Goal: Task Accomplishment & Management: Manage account settings

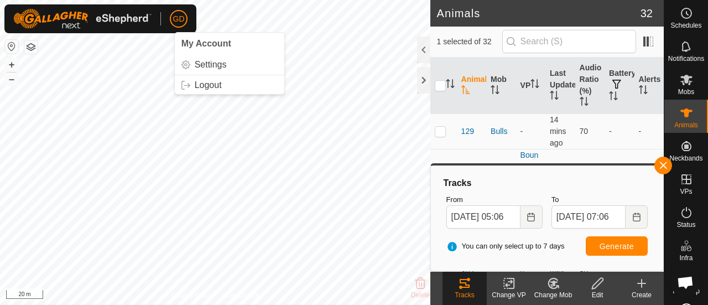
scroll to position [3671, 0]
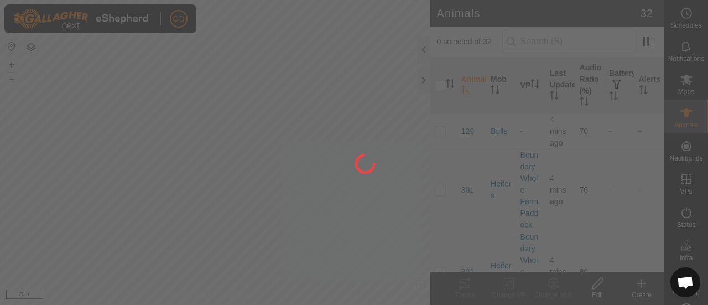
scroll to position [3671, 0]
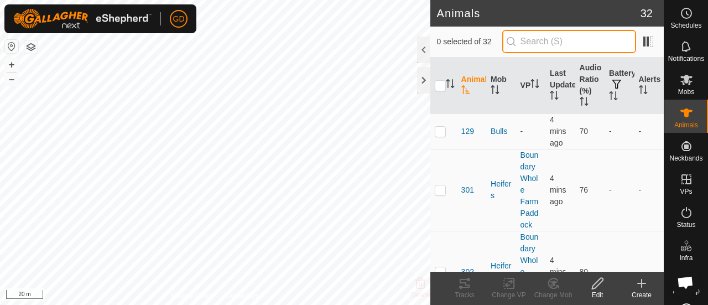
click at [538, 43] on input "text" at bounding box center [569, 41] width 134 height 23
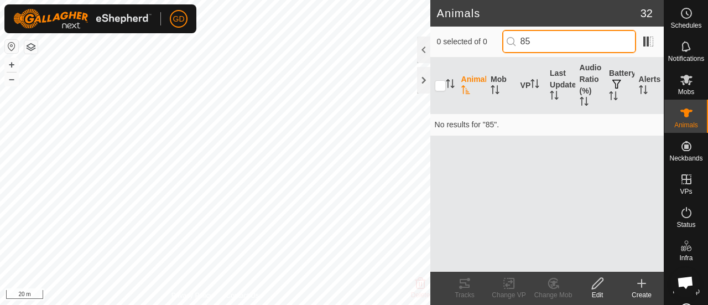
type input "8"
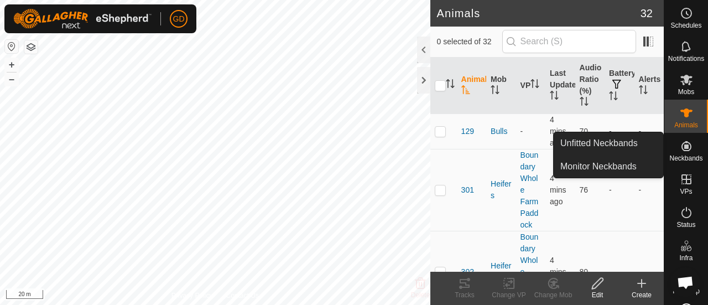
click at [682, 145] on icon at bounding box center [686, 146] width 10 height 10
click at [612, 141] on link "Unfitted Neckbands" at bounding box center [607, 143] width 109 height 22
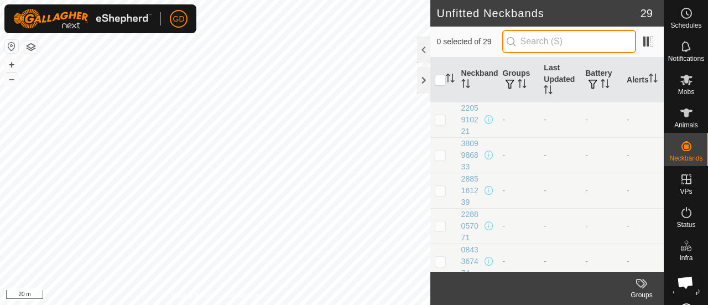
click at [552, 43] on input "text" at bounding box center [569, 41] width 134 height 23
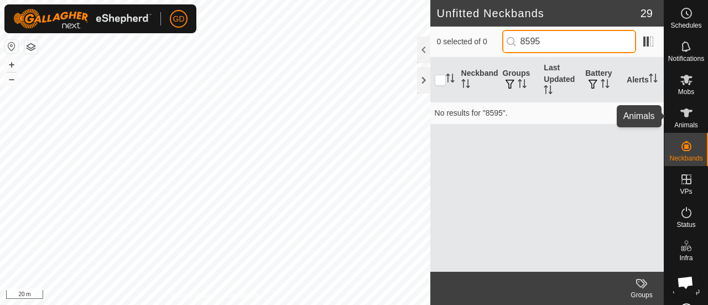
type input "8595"
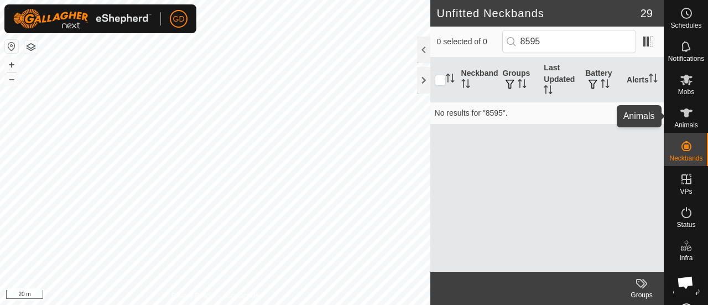
click at [680, 112] on icon at bounding box center [686, 112] width 12 height 9
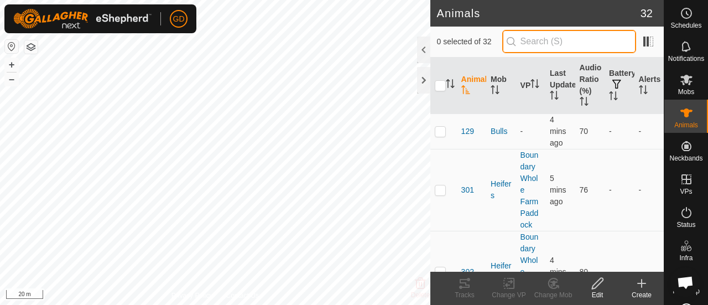
click at [544, 41] on input "text" at bounding box center [569, 41] width 134 height 23
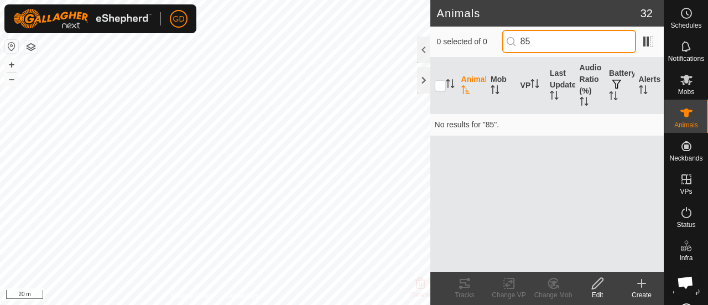
type input "8"
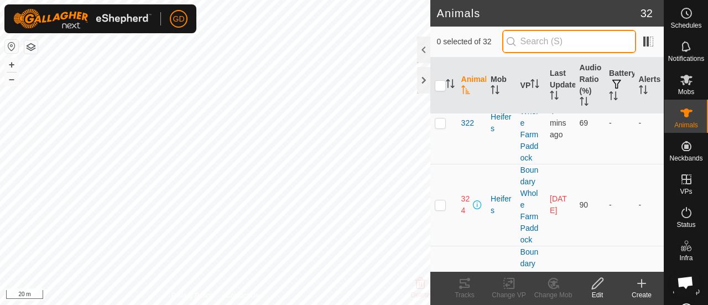
scroll to position [1790, 0]
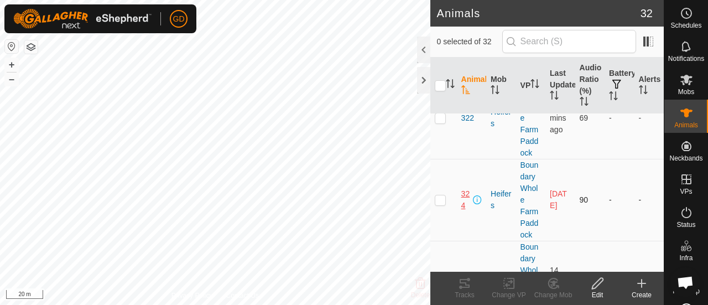
click at [462, 193] on span "324" at bounding box center [465, 199] width 9 height 23
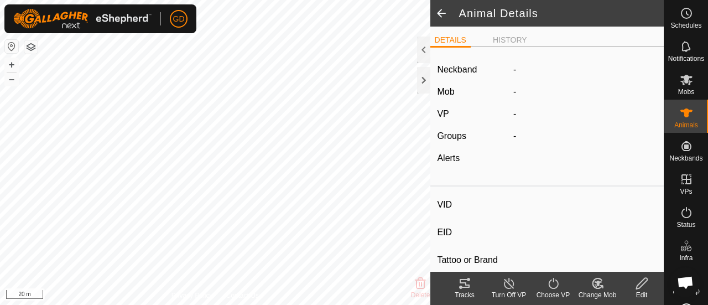
type input "324"
type input "982123826118495"
type input "-"
type input "Droughtmaster"
type input "-"
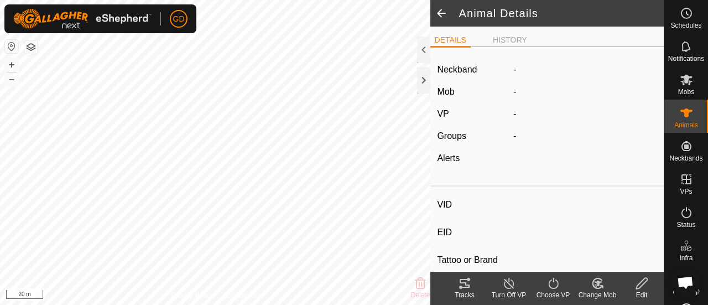
type input "283 kg"
type input "-"
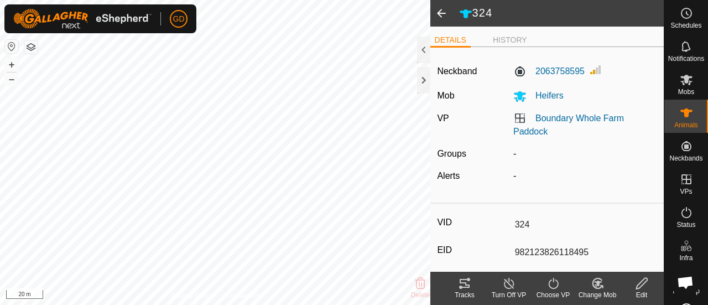
click at [637, 284] on icon at bounding box center [641, 282] width 11 height 11
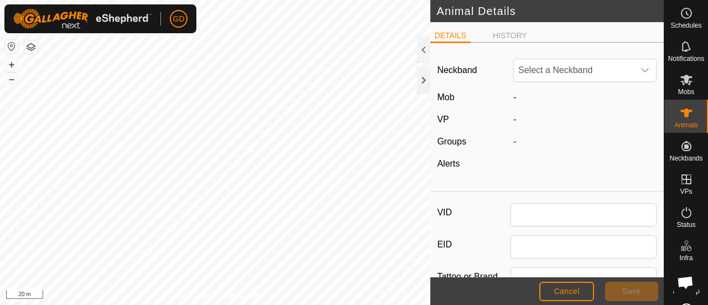
type input "324"
type input "982123826118495"
type input "Droughtmaster"
type input "283"
type input "08 Oct, 2025"
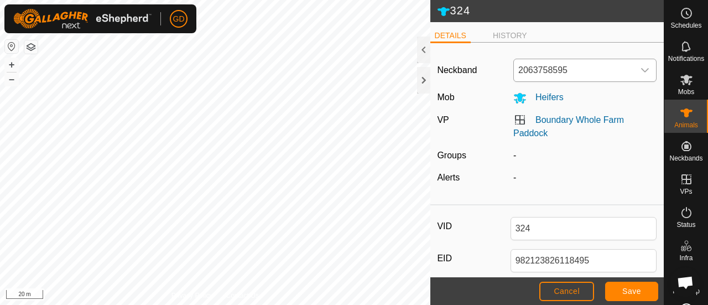
click at [640, 70] on icon "dropdown trigger" at bounding box center [644, 70] width 9 height 9
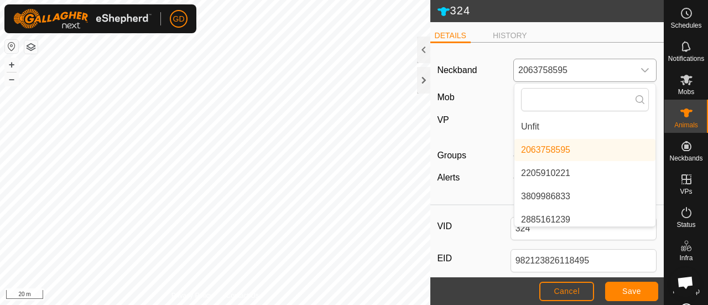
click at [530, 124] on li "Unfit" at bounding box center [584, 127] width 141 height 22
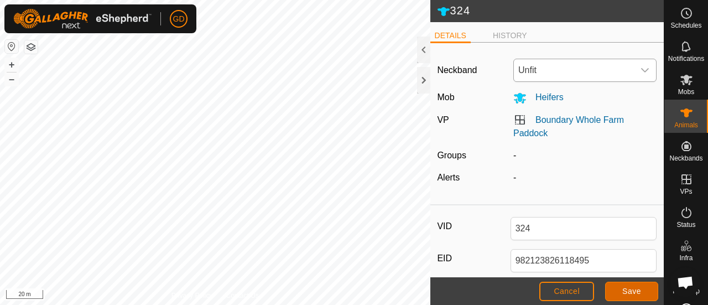
click at [626, 289] on span "Save" at bounding box center [631, 290] width 19 height 9
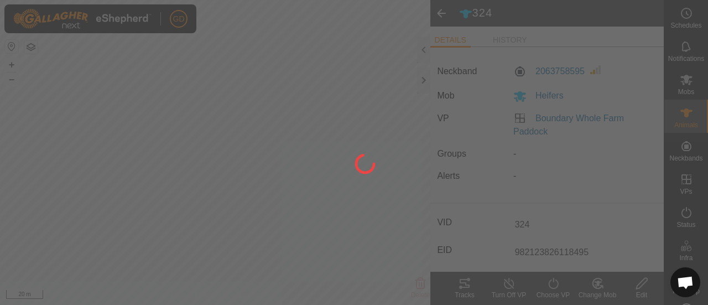
type input "-"
type input "283 kg"
type input "-"
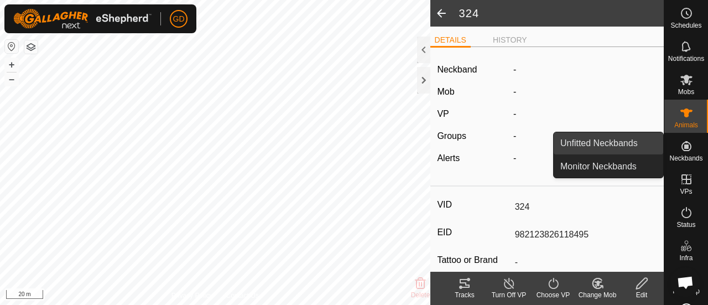
click at [606, 141] on link "Unfitted Neckbands" at bounding box center [607, 143] width 109 height 22
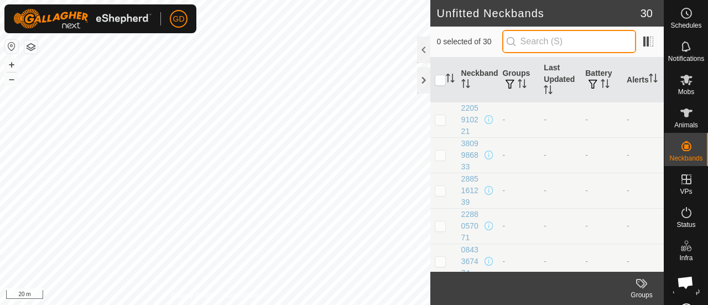
click at [545, 39] on input "text" at bounding box center [569, 41] width 134 height 23
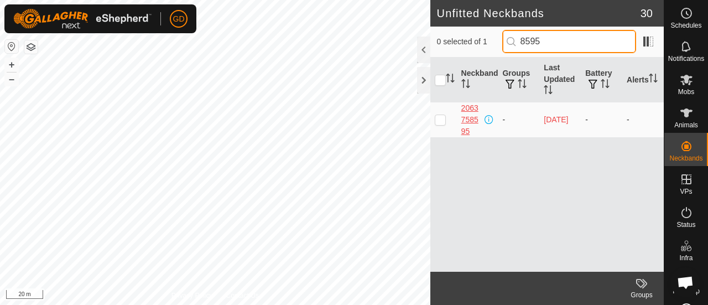
type input "8595"
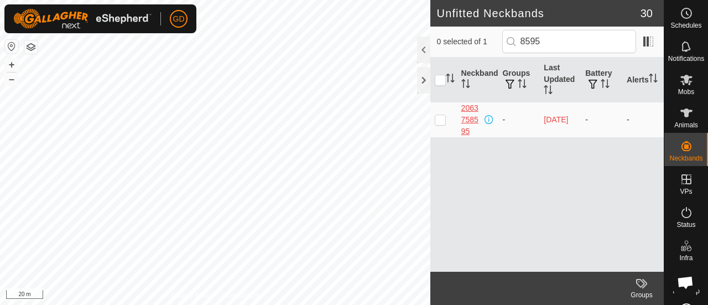
click at [473, 118] on div "2063758595" at bounding box center [472, 119] width 22 height 35
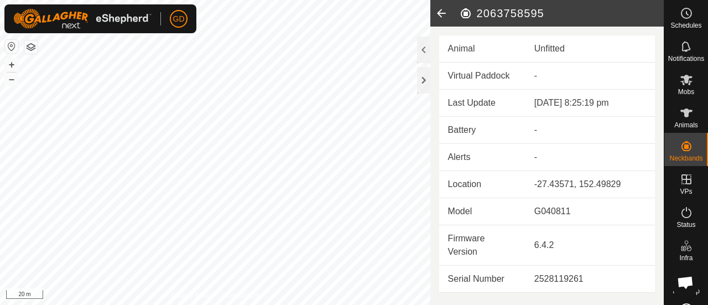
click at [439, 13] on icon at bounding box center [441, 13] width 22 height 27
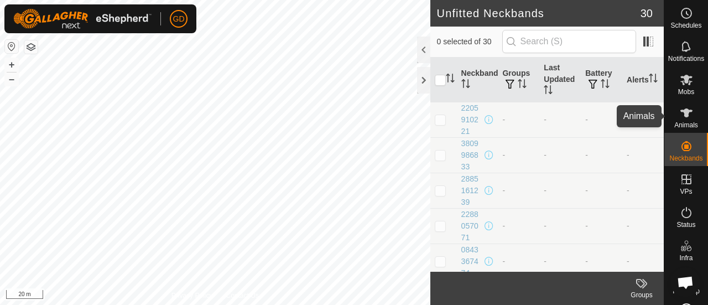
click at [679, 113] on icon at bounding box center [685, 112] width 13 height 13
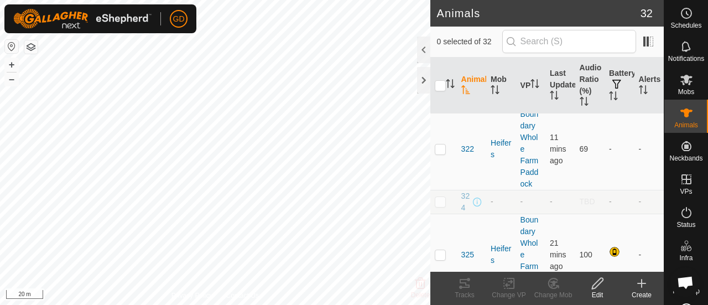
scroll to position [1813, 0]
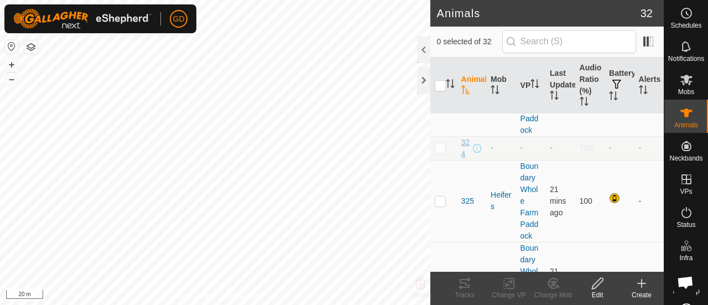
click at [462, 148] on span "324" at bounding box center [465, 148] width 9 height 23
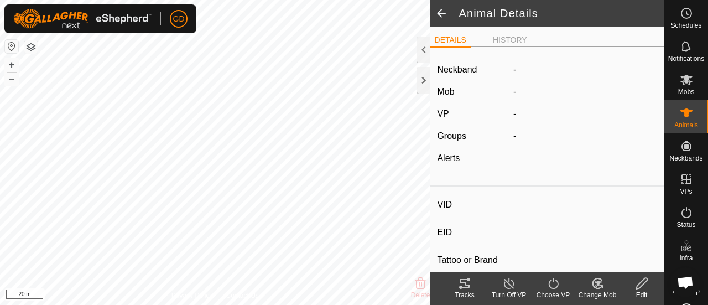
type input "324"
type input "982123826118495"
type input "-"
type input "Droughtmaster"
type input "-"
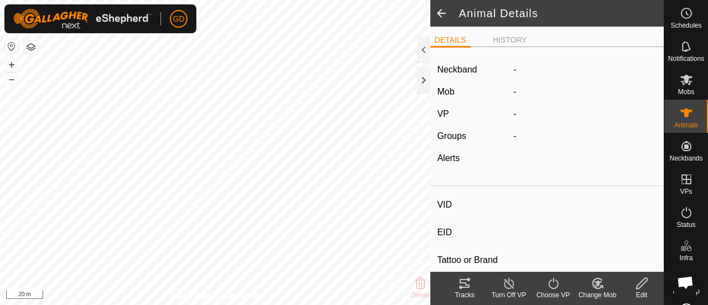
type input "283 kg"
type input "-"
click at [645, 280] on icon at bounding box center [642, 282] width 14 height 13
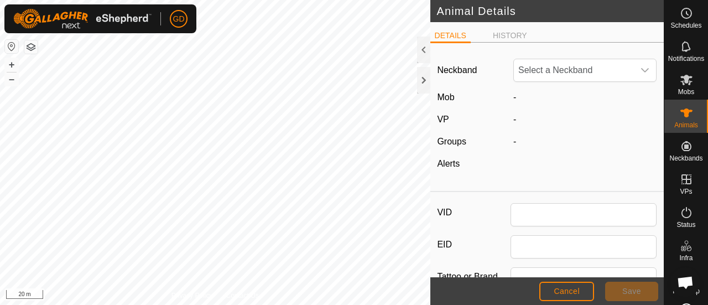
type input "324"
type input "982123826118495"
type input "Droughtmaster"
type input "283"
type input "08 Oct, 2025"
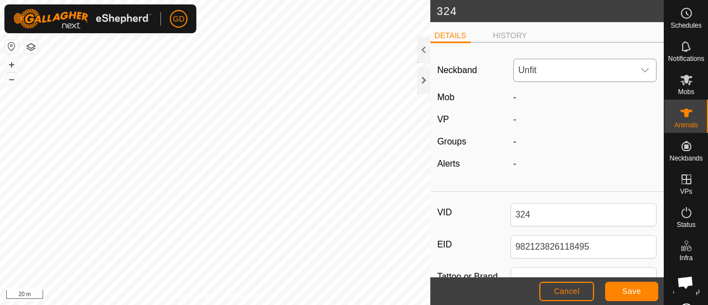
click at [633, 76] on div "dropdown trigger" at bounding box center [644, 70] width 22 height 22
type input "8988"
click at [537, 121] on li "1937778988" at bounding box center [584, 127] width 141 height 22
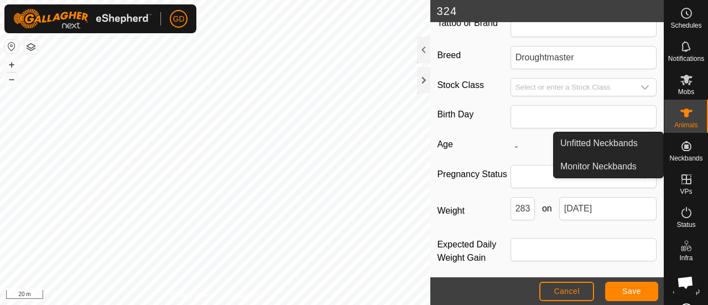
scroll to position [258, 0]
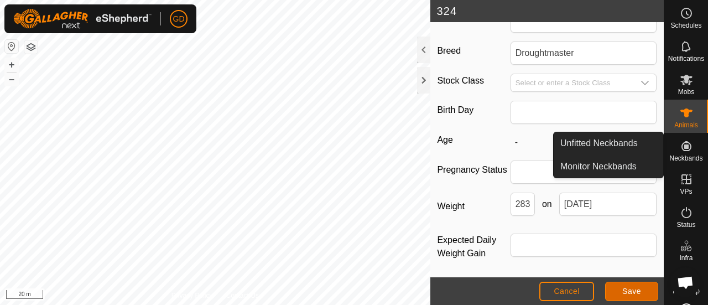
click at [623, 288] on span "Save" at bounding box center [631, 290] width 19 height 9
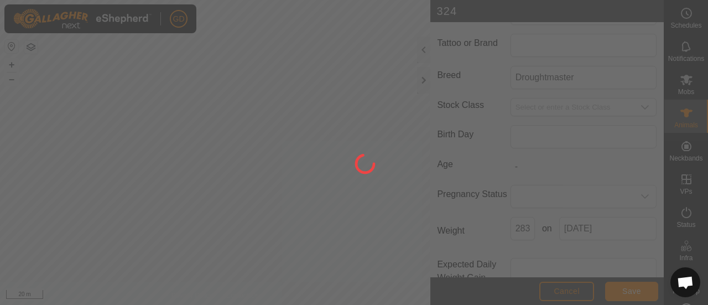
type input "-"
type input "283 kg"
type input "-"
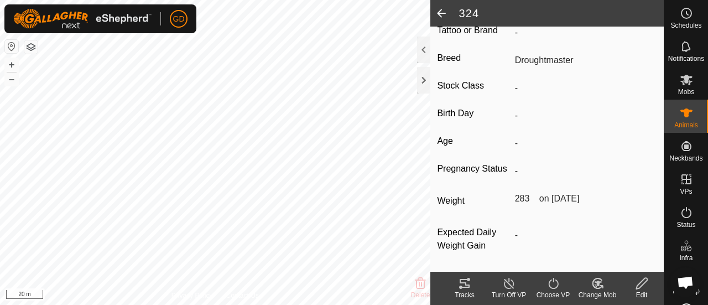
scroll to position [237, 0]
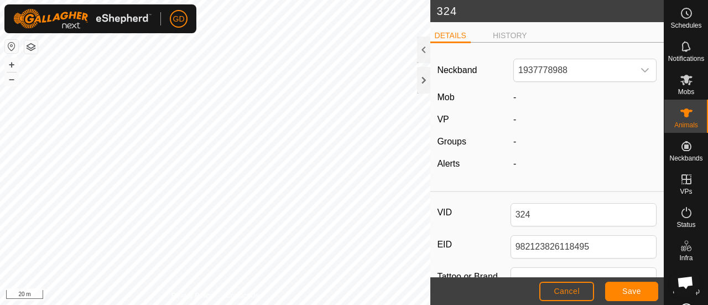
scroll to position [3671, 0]
click at [12, 64] on button "+" at bounding box center [11, 64] width 13 height 13
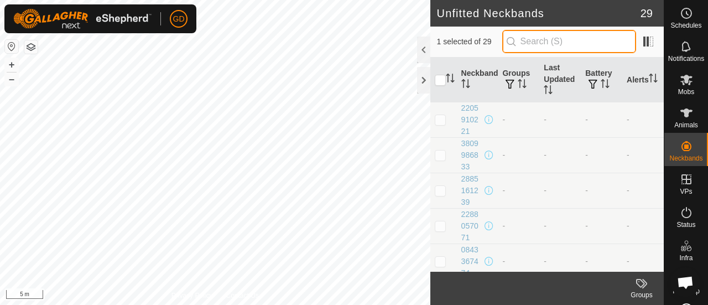
click at [542, 39] on input "text" at bounding box center [569, 41] width 134 height 23
type input "681"
checkbox input "true"
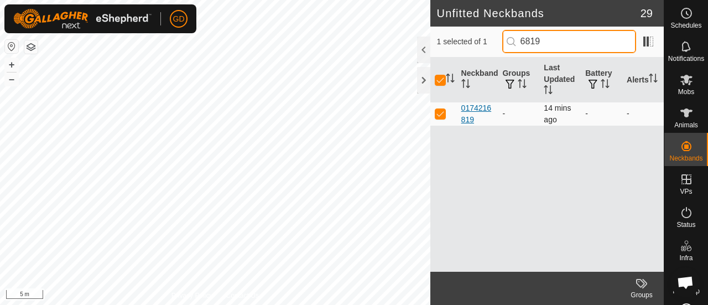
type input "6819"
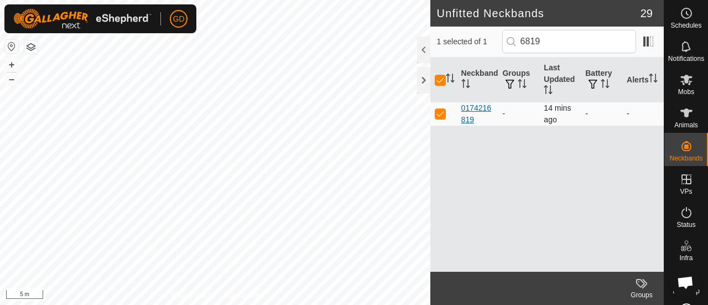
click at [471, 108] on div "0174216819" at bounding box center [477, 113] width 33 height 23
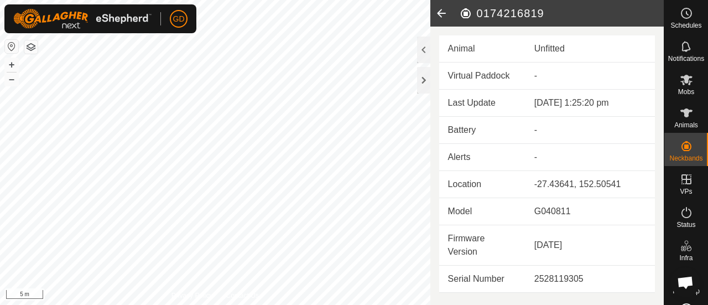
drag, startPoint x: 545, startPoint y: 12, endPoint x: 477, endPoint y: 14, distance: 68.6
click at [477, 14] on h2 "0174216819" at bounding box center [561, 13] width 205 height 13
copy h2 "0174216819"
